Goal: Find specific page/section: Find specific page/section

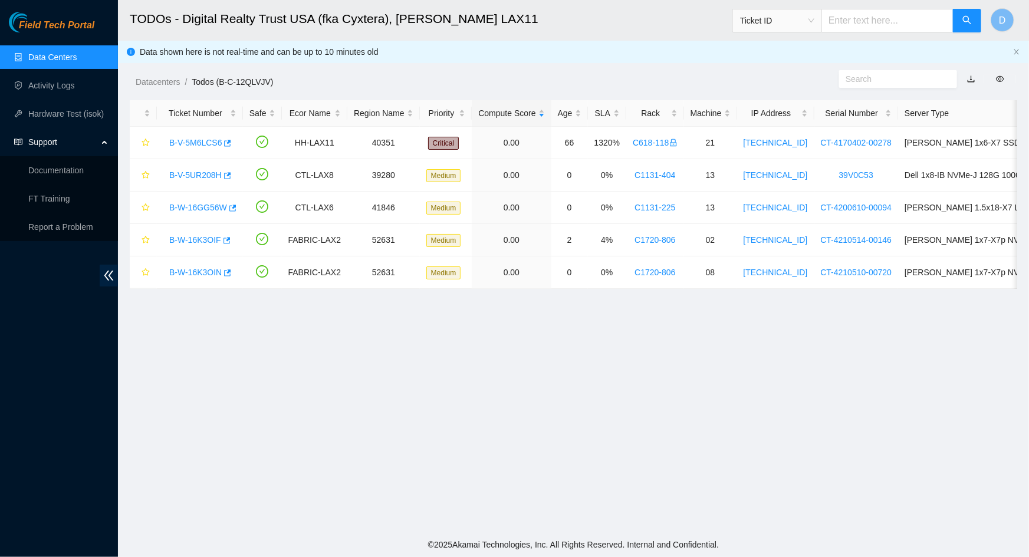
click at [70, 56] on link "Data Centers" at bounding box center [52, 56] width 48 height 9
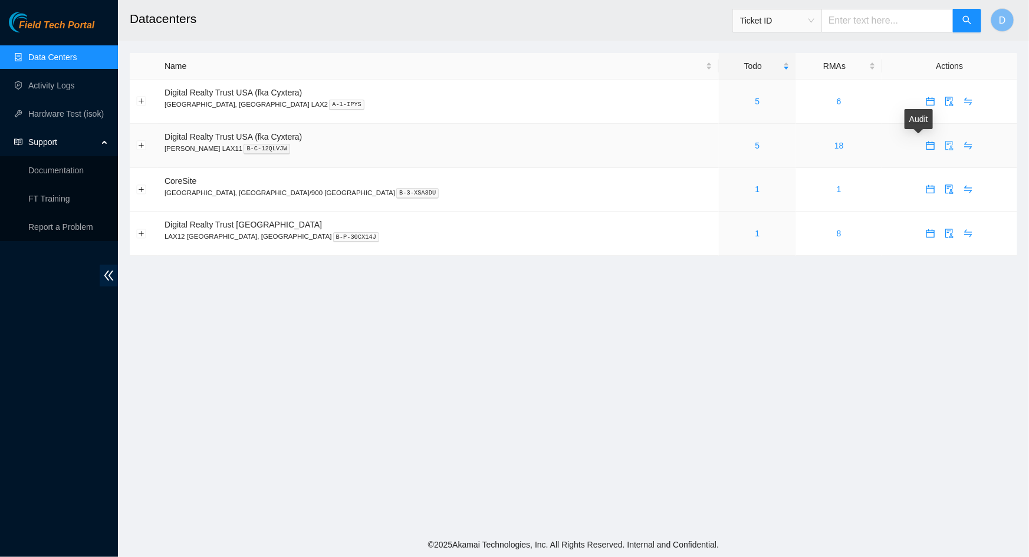
click at [945, 147] on icon "audit" at bounding box center [949, 145] width 9 height 9
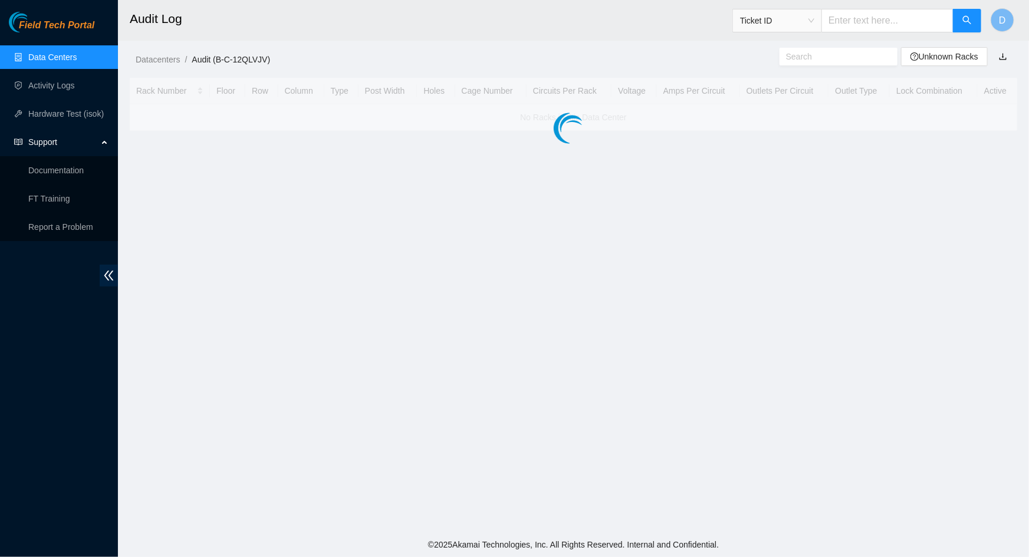
click at [849, 60] on input "text" at bounding box center [834, 56] width 96 height 13
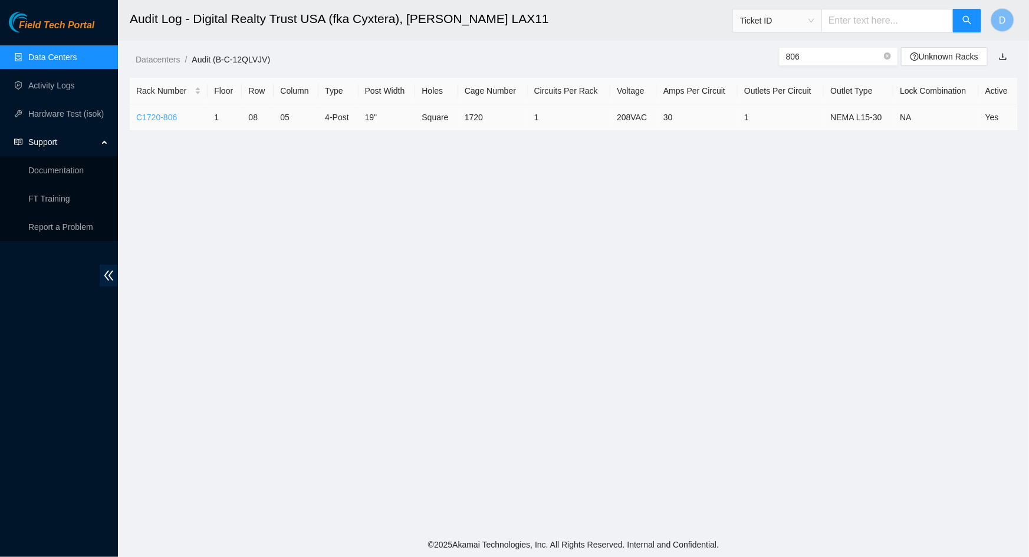
type input "806"
click at [153, 118] on link "C1720-806" at bounding box center [156, 117] width 41 height 9
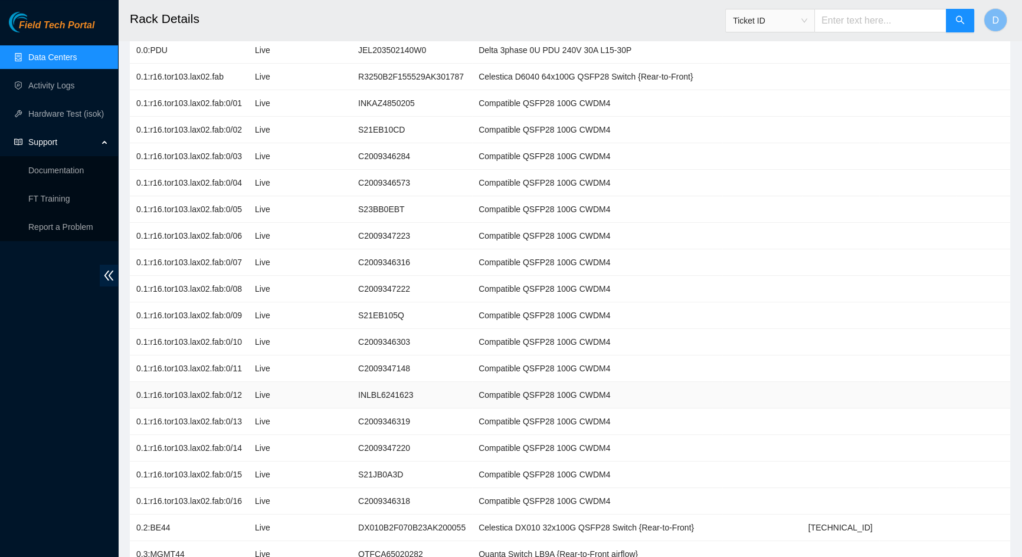
scroll to position [268, 0]
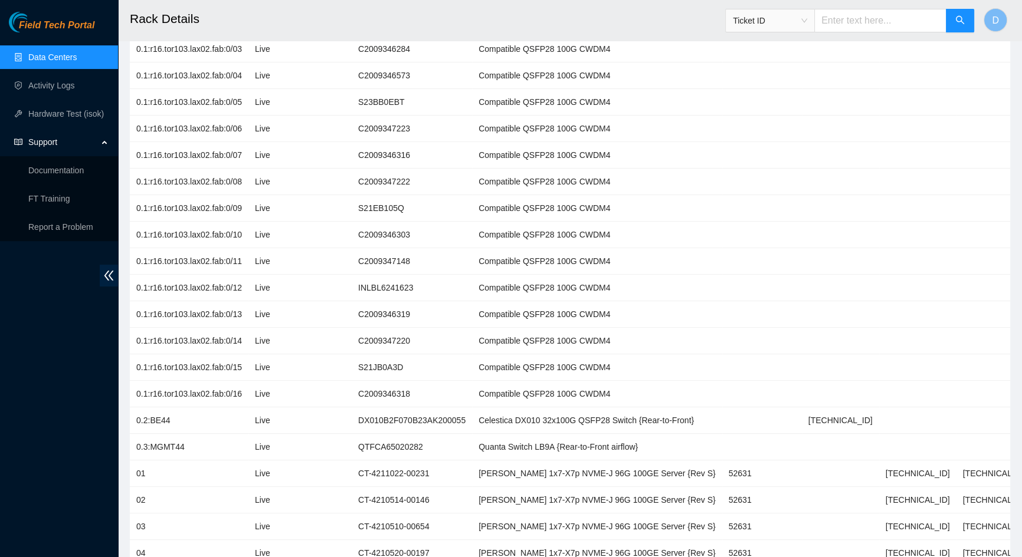
click at [52, 60] on link "Data Centers" at bounding box center [52, 56] width 48 height 9
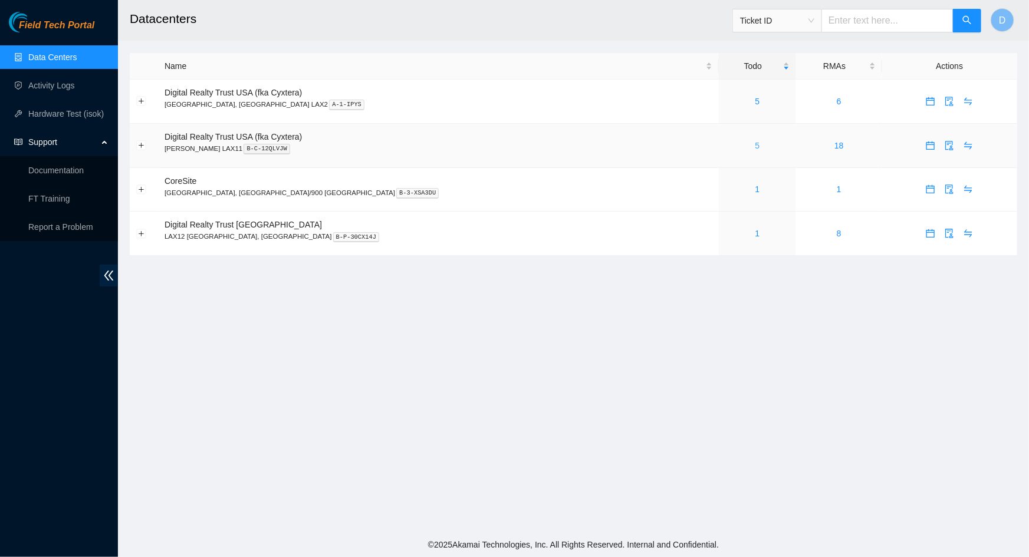
click at [756, 144] on link "5" at bounding box center [758, 145] width 5 height 9
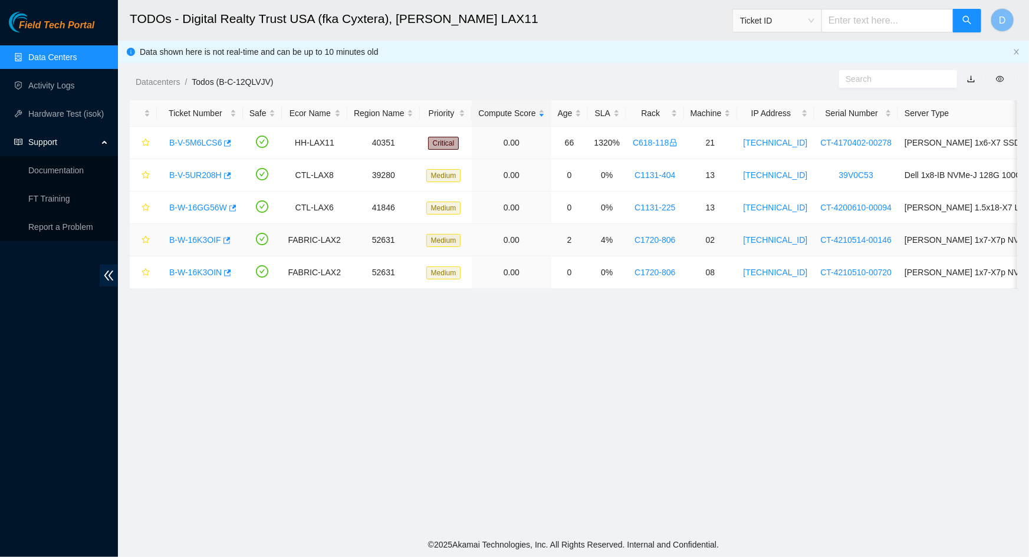
click at [205, 241] on link "B-W-16K3OIF" at bounding box center [195, 239] width 52 height 9
